Goal: Information Seeking & Learning: Learn about a topic

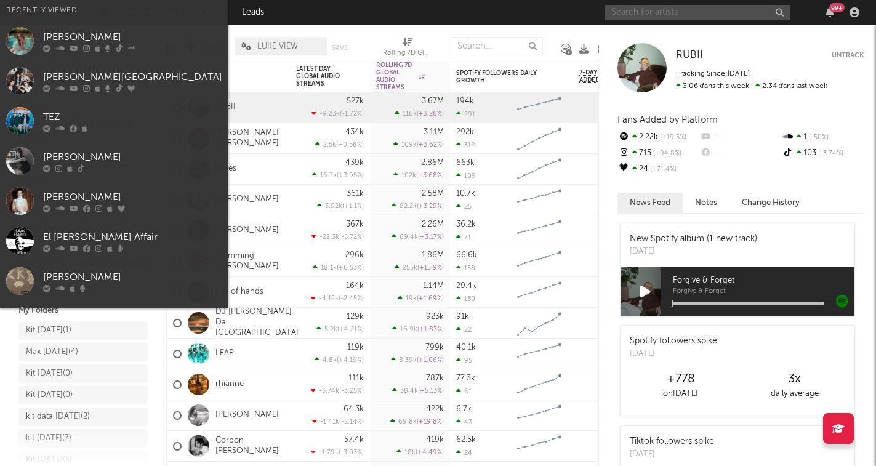
click at [714, 12] on input "text" at bounding box center [697, 12] width 185 height 15
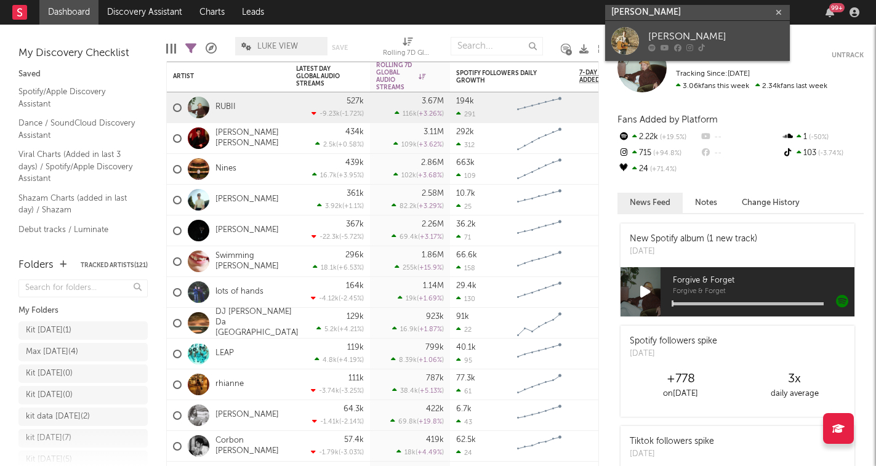
type input "[PERSON_NAME]"
click at [686, 35] on div "[PERSON_NAME]" at bounding box center [715, 37] width 135 height 15
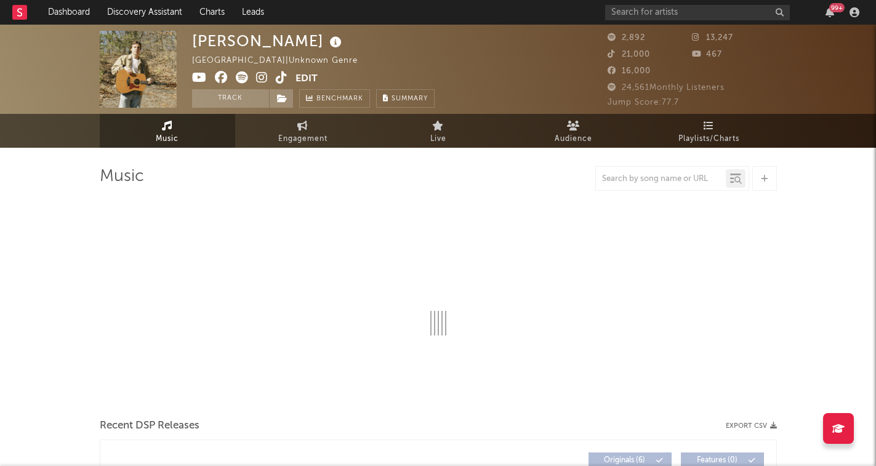
select select "6m"
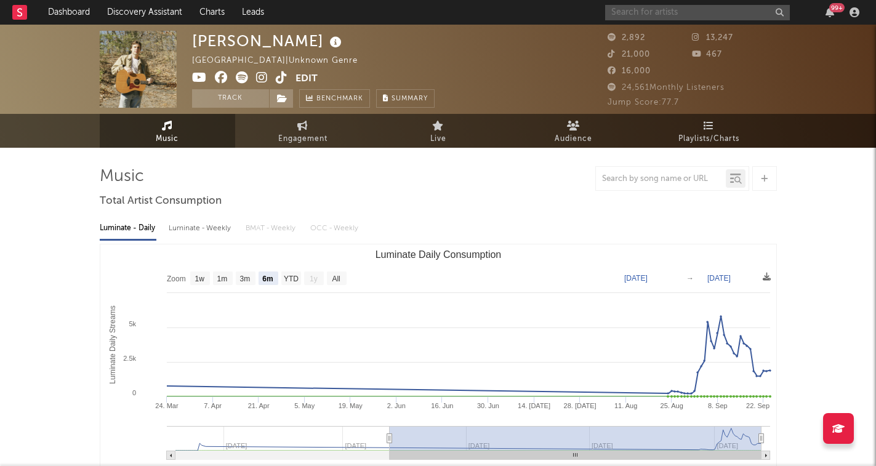
click at [715, 11] on input "text" at bounding box center [697, 12] width 185 height 15
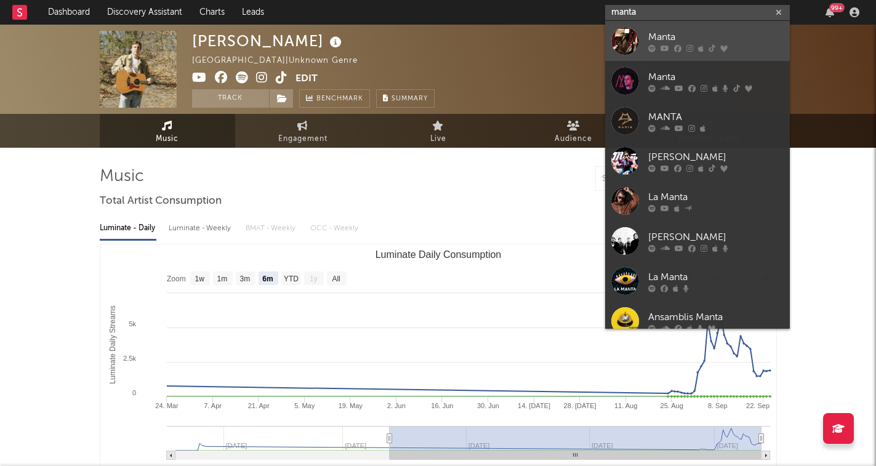
type input "manta"
click at [717, 43] on div "Manta" at bounding box center [715, 37] width 135 height 15
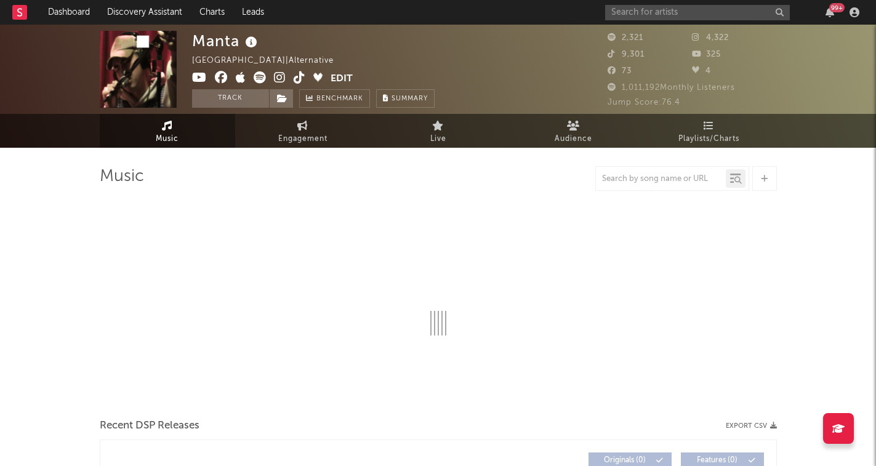
select select "1w"
